Goal: Check status: Check status

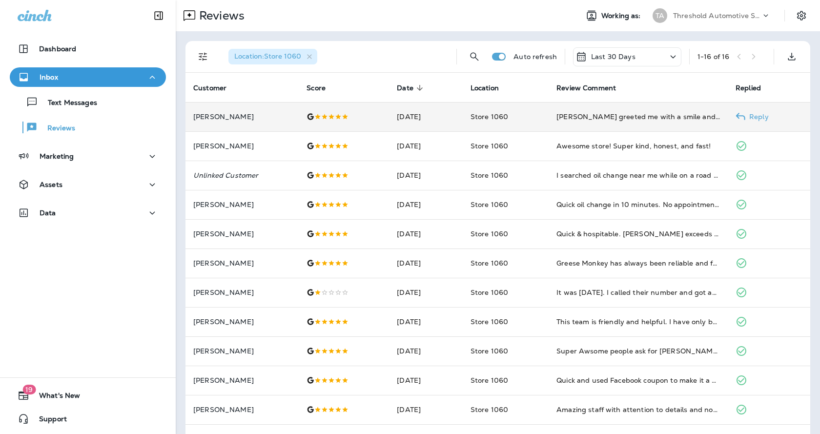
click at [405, 120] on td "[DATE]" at bounding box center [426, 116] width 74 height 29
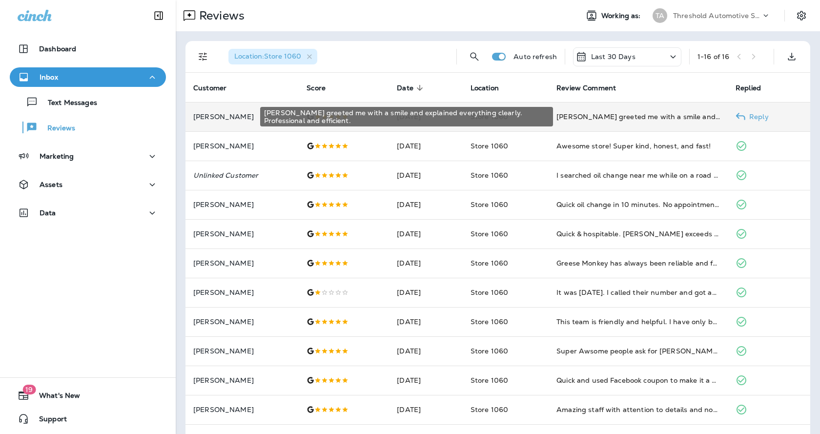
click at [593, 114] on div "[PERSON_NAME] greeted me with a smile and explained everything clearly. Profess…" at bounding box center [637, 117] width 163 height 10
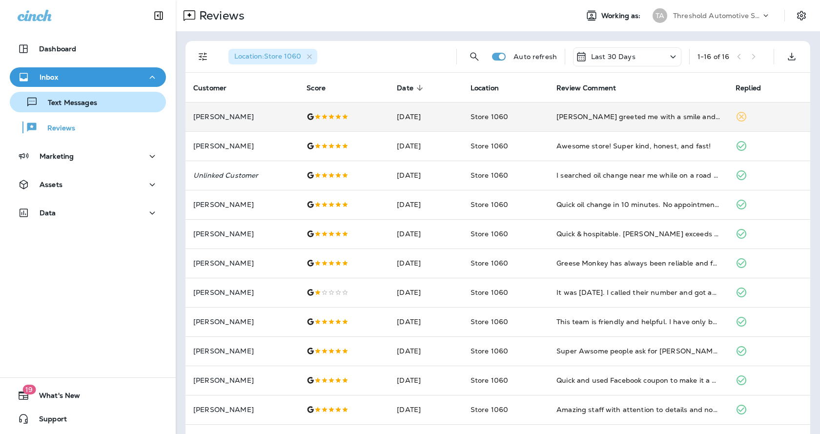
click at [56, 104] on p "Text Messages" at bounding box center [67, 103] width 59 height 9
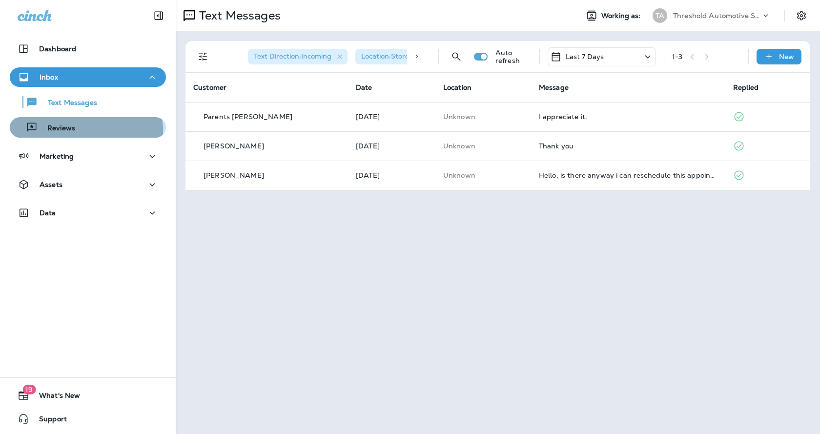
click at [71, 132] on p "Reviews" at bounding box center [57, 128] width 38 height 9
